Goal: Check status: Check status

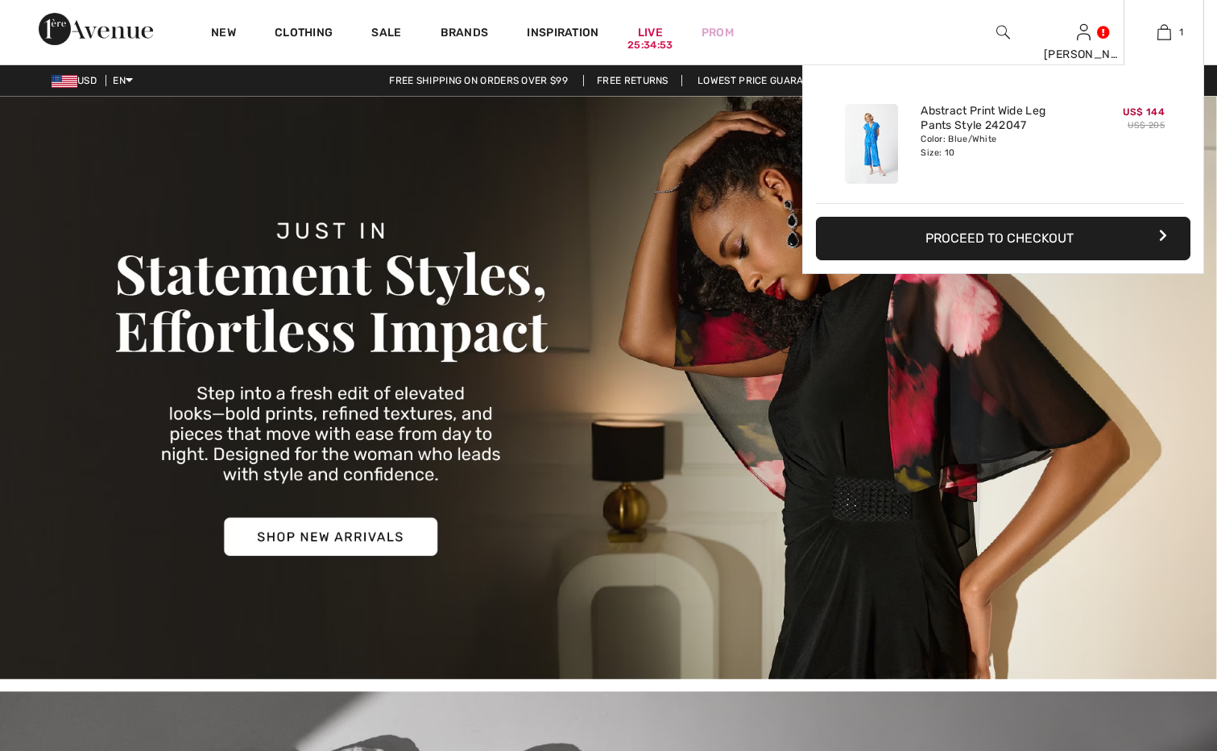
click at [1098, 236] on button "Proceed to Checkout" at bounding box center [1003, 239] width 375 height 44
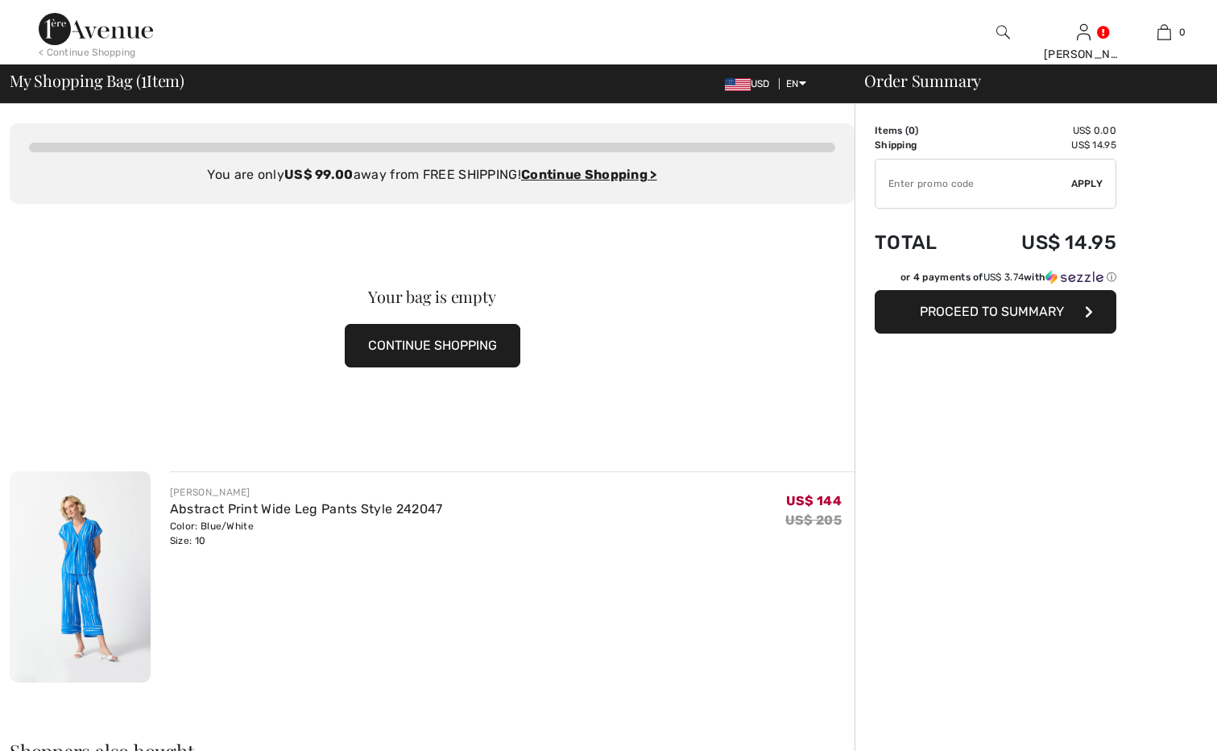
click at [195, 441] on div "Your bag is empty CONTINUE SHOPPING" at bounding box center [432, 328] width 845 height 248
checkbox input "true"
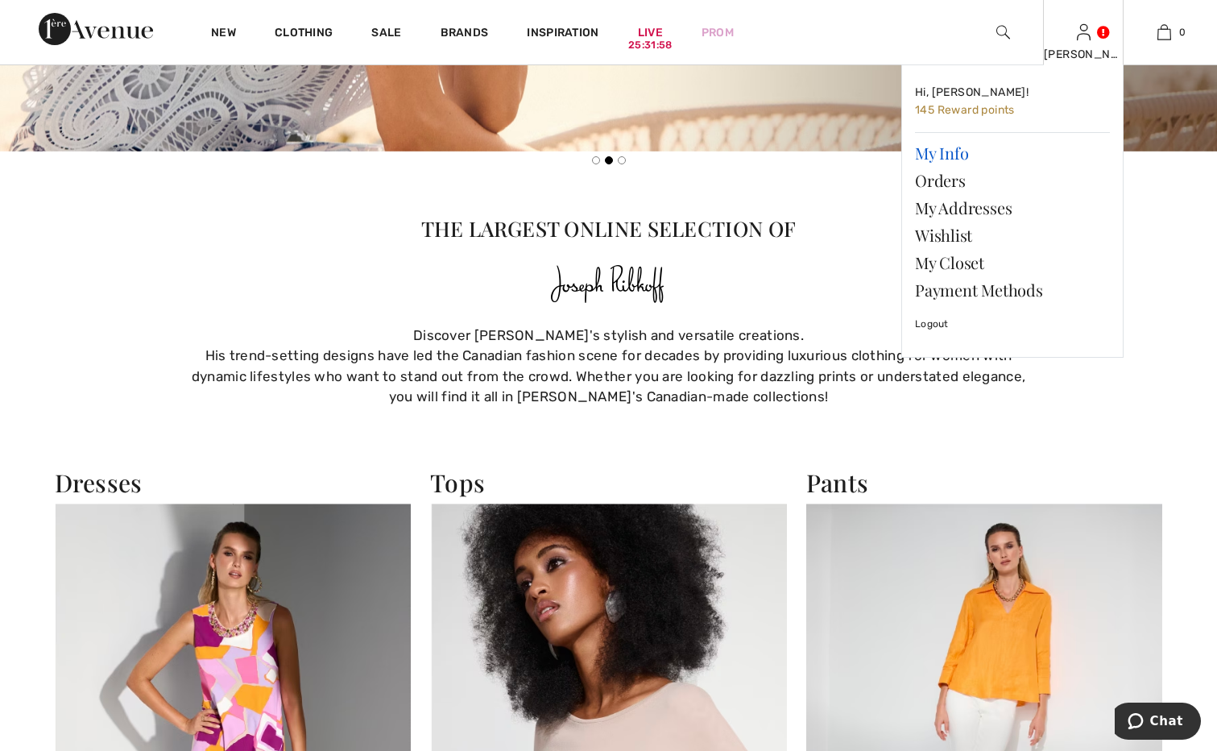
click at [946, 155] on link "My Info" at bounding box center [1012, 152] width 195 height 27
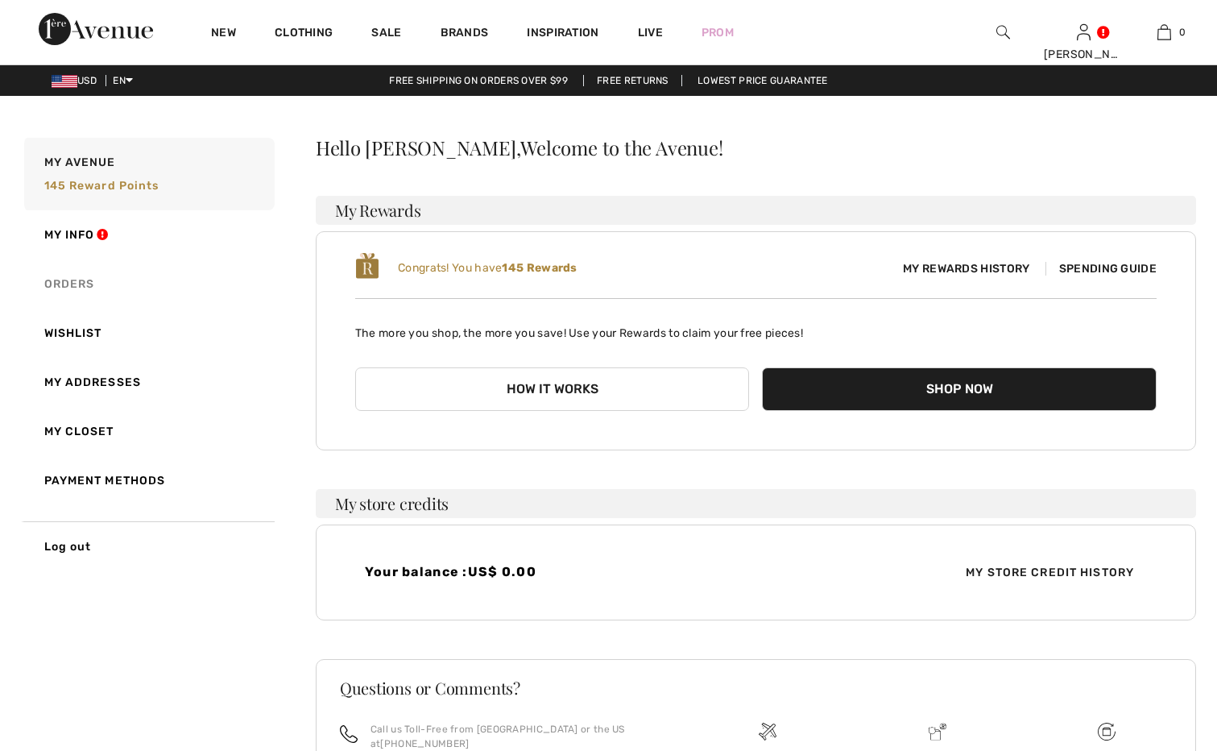
click at [66, 283] on link "Orders" at bounding box center [148, 283] width 254 height 49
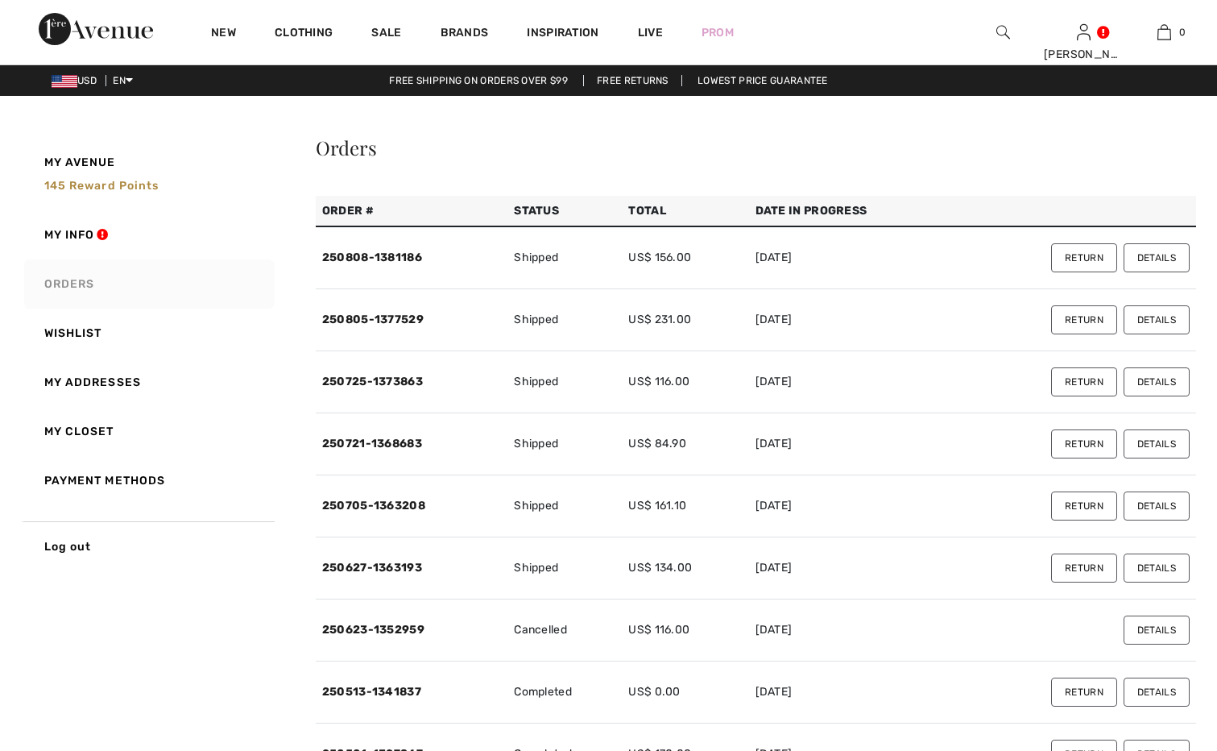
click at [63, 284] on link "Orders" at bounding box center [148, 283] width 254 height 49
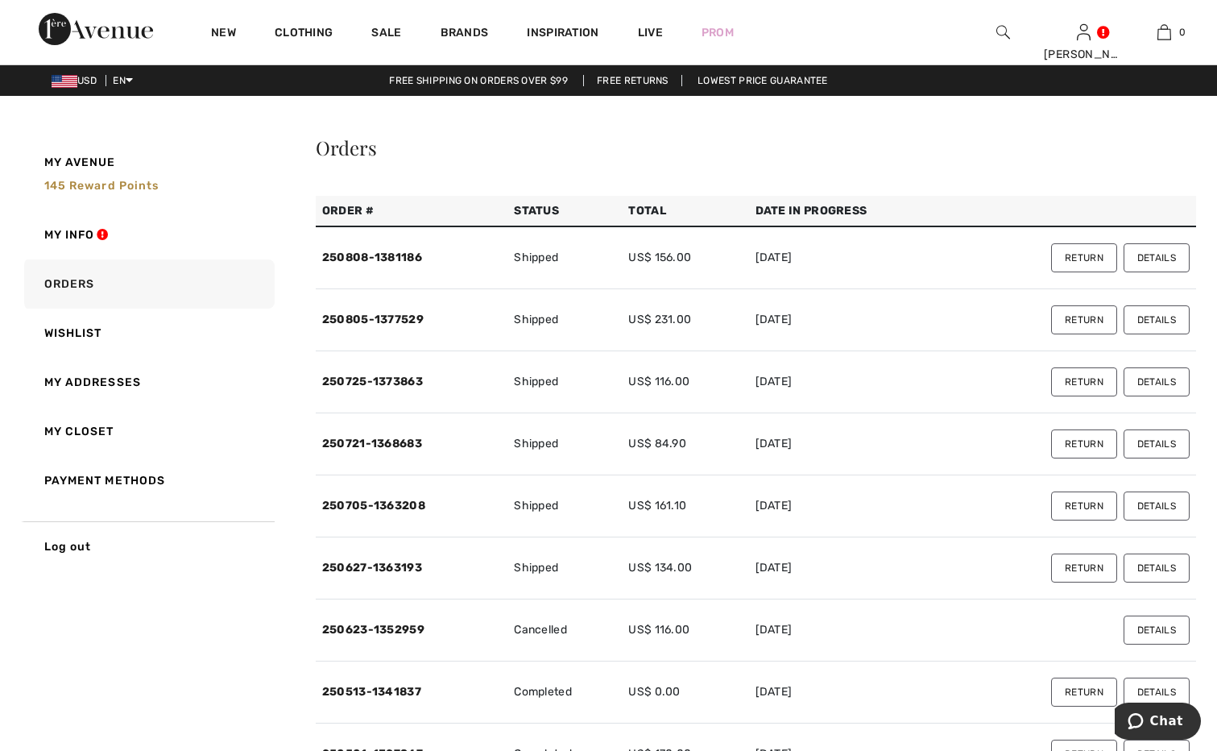
click at [1162, 259] on button "Details" at bounding box center [1157, 257] width 66 height 29
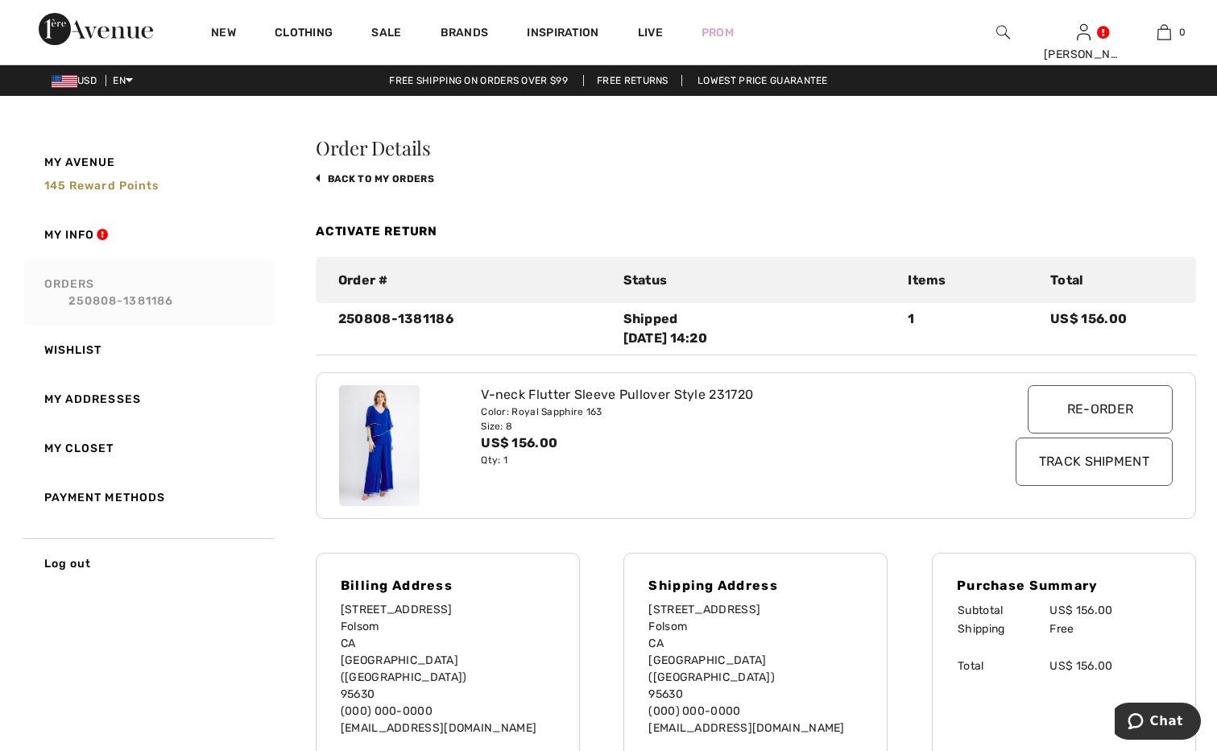
click at [59, 286] on link "Orders 250808-1381186" at bounding box center [148, 292] width 254 height 66
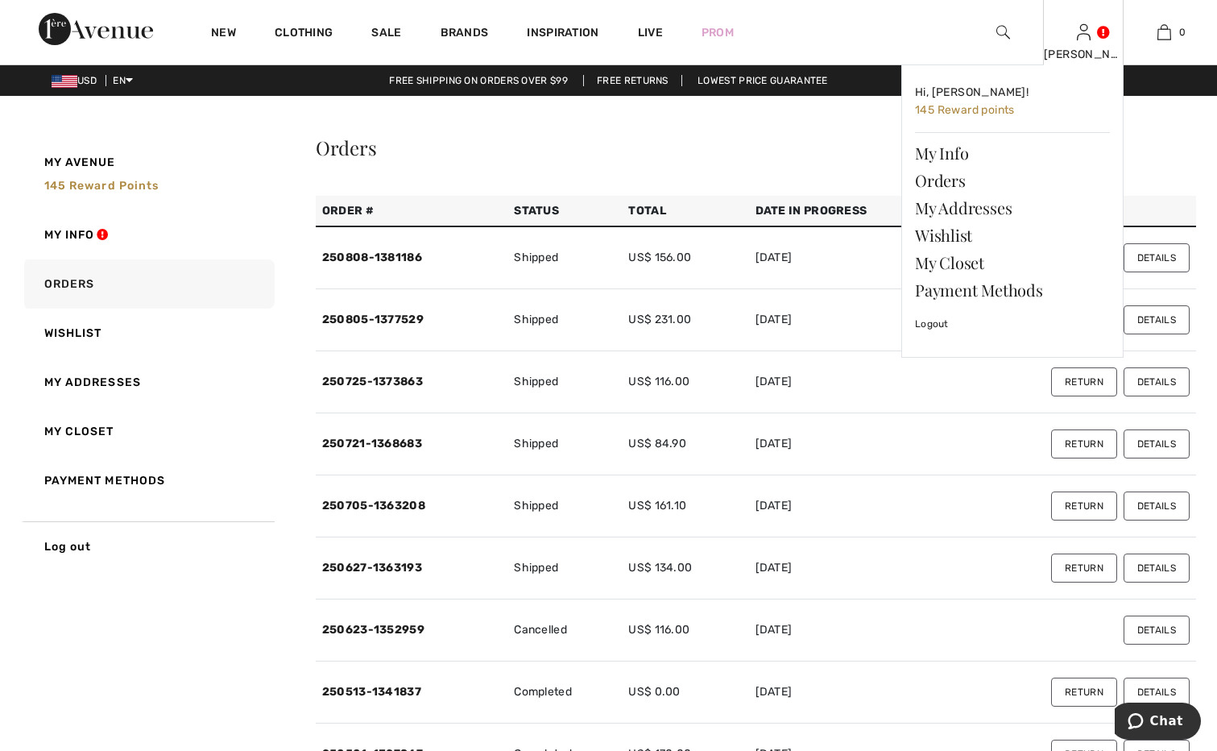
click at [1090, 44] on div "LouAnn Hi, LouAnn! 145 Reward points My Info Orders My Addresses Wishlist My Cl…" at bounding box center [1083, 32] width 81 height 64
